Goal: Find specific page/section: Find specific page/section

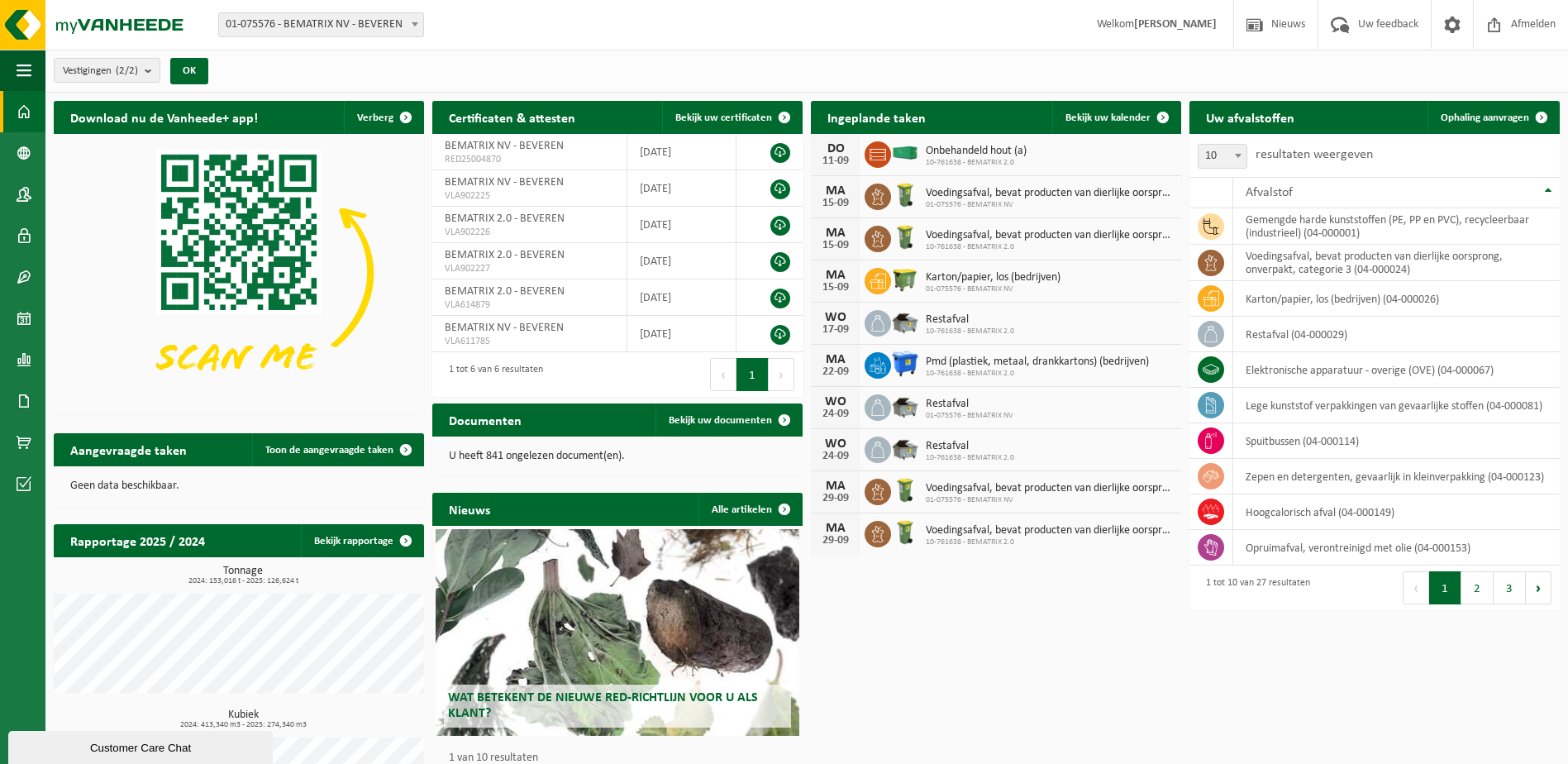
click at [332, 24] on span "01-075576 - BEMATRIX NV - BEVEREN" at bounding box center [320, 24] width 204 height 23
select select "17788"
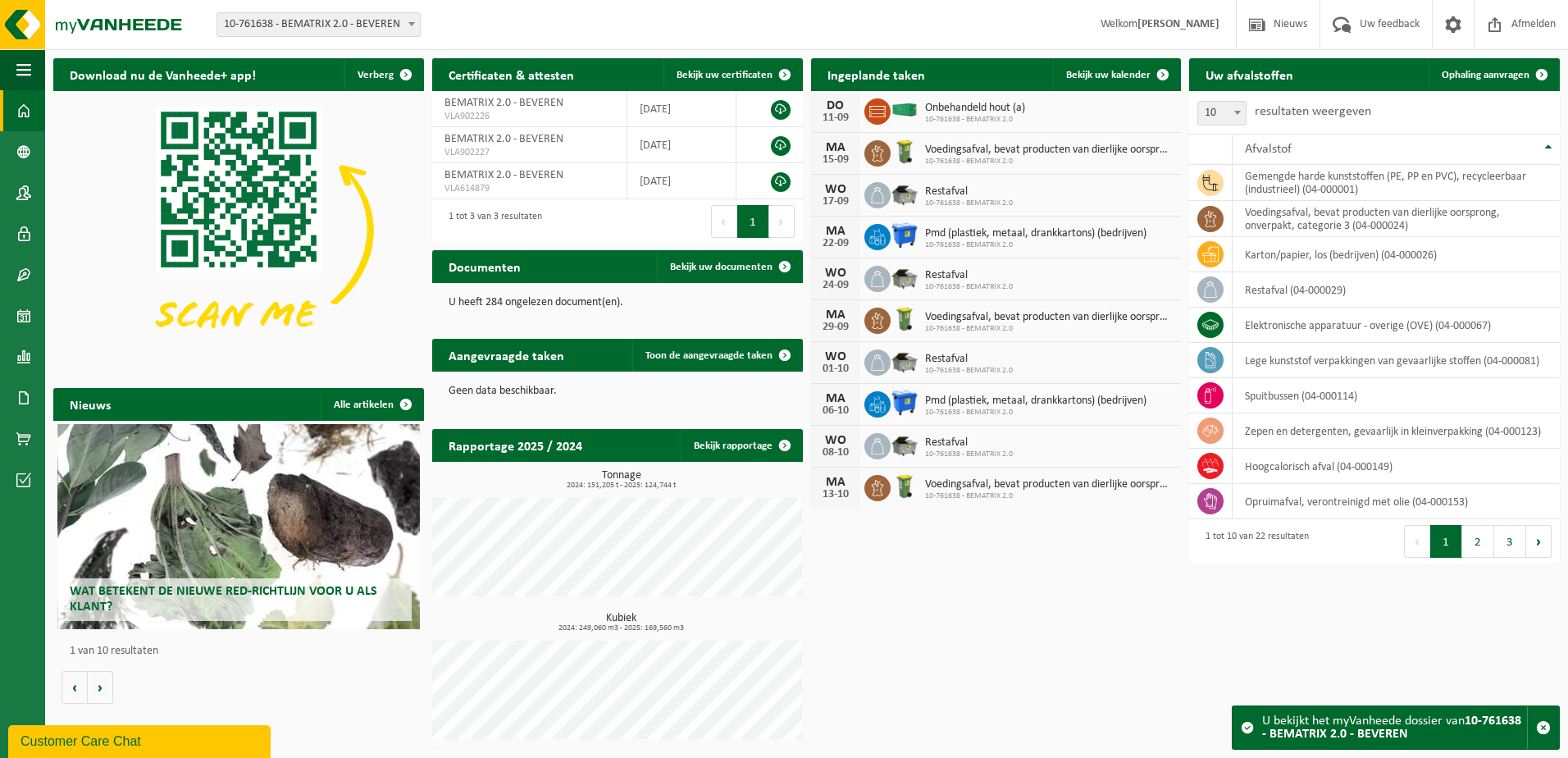
click at [395, 21] on span "10-761638 - BEMATRIX 2.0 - BEVEREN" at bounding box center [318, 24] width 202 height 23
click at [1081, 68] on link "Bekijk uw kalender" at bounding box center [1116, 74] width 127 height 32
